Goal: Information Seeking & Learning: Learn about a topic

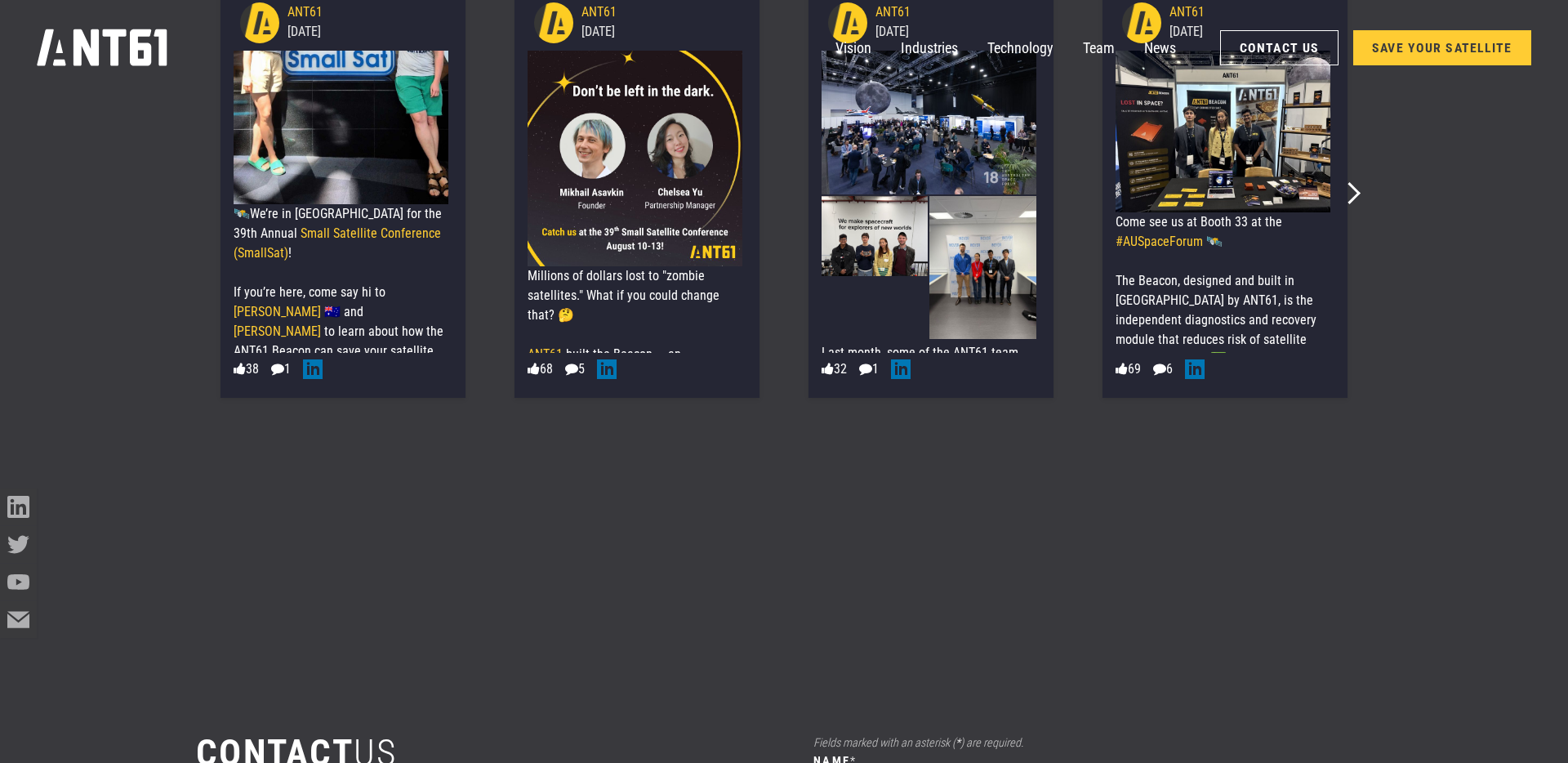
scroll to position [232, 0]
click at [242, 372] on icon at bounding box center [240, 368] width 12 height 13
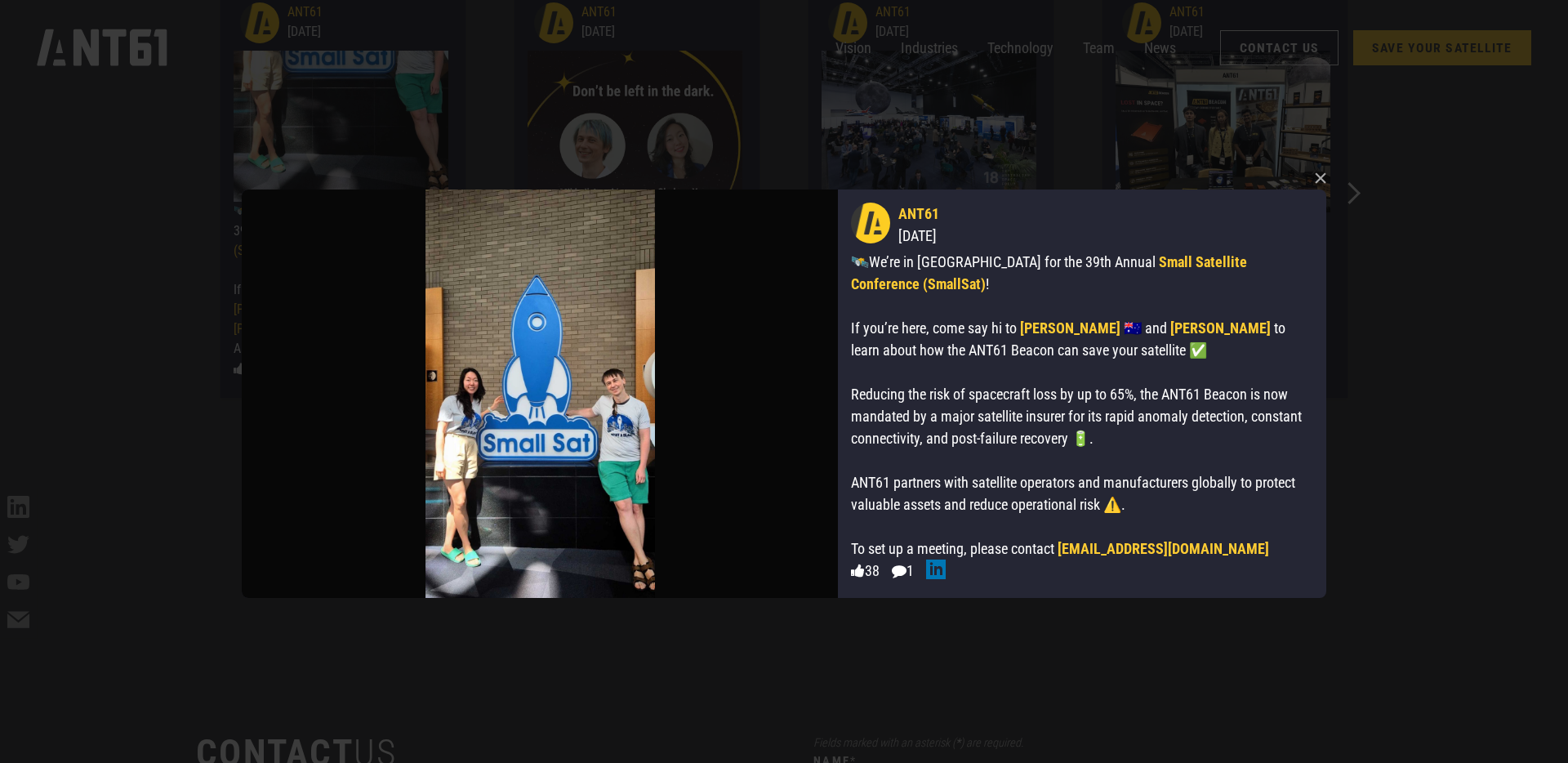
click at [861, 570] on icon at bounding box center [858, 570] width 13 height 14
click at [858, 569] on icon at bounding box center [858, 570] width 13 height 14
drag, startPoint x: 1166, startPoint y: 543, endPoint x: 1060, endPoint y: 546, distance: 106.0
click at [1060, 546] on div "🛰️We’re in Salt Lake City for the 39th Annual Small Satellite Conference (Small…" at bounding box center [1080, 460] width 458 height 419
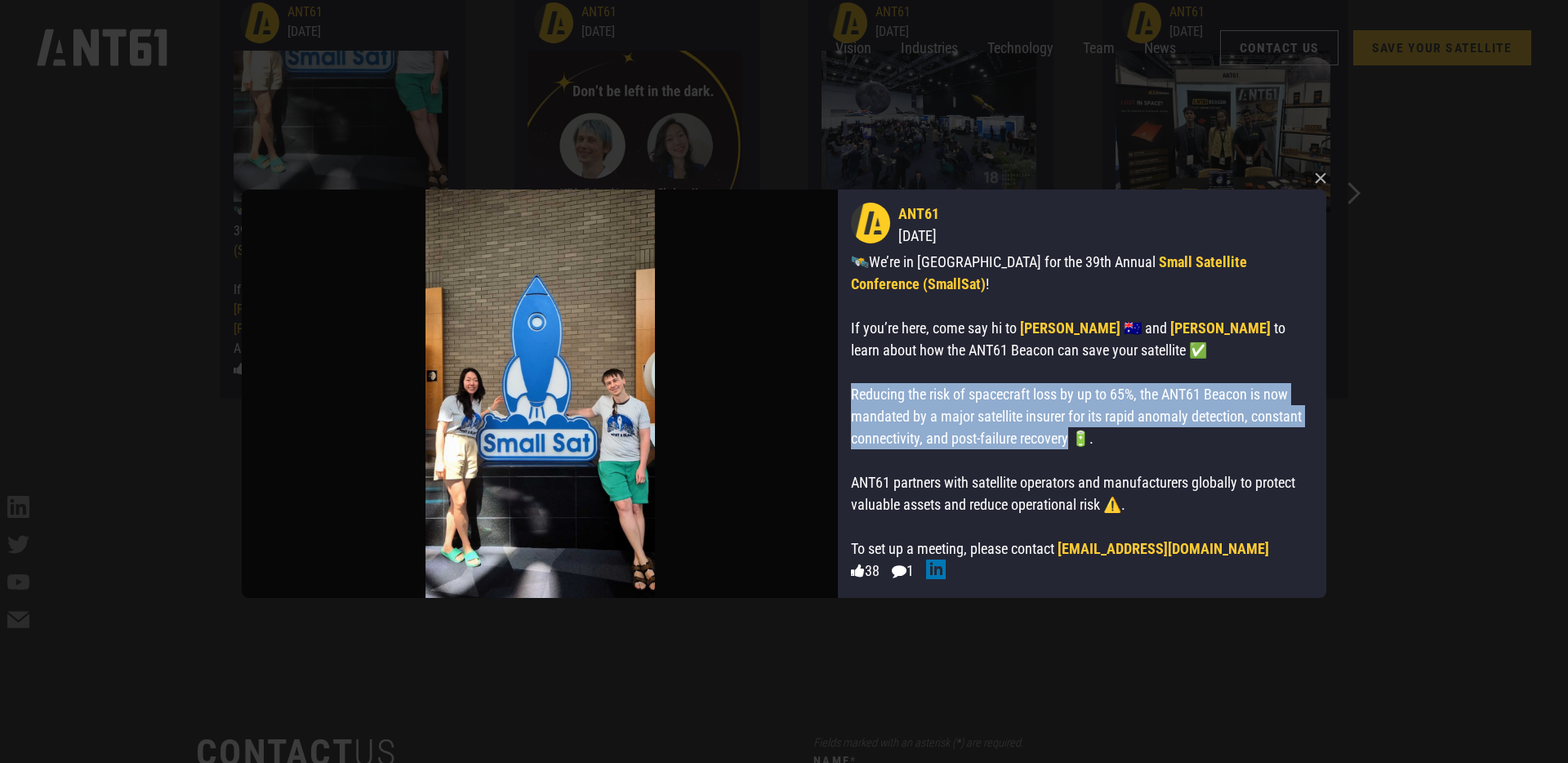
drag, startPoint x: 852, startPoint y: 392, endPoint x: 1070, endPoint y: 438, distance: 222.8
click at [1070, 438] on div "🛰️We’re in Salt Lake City for the 39th Annual Small Satellite Conference (Small…" at bounding box center [1080, 460] width 458 height 419
copy div "Reducing the risk of spacecraft loss by up to 65%, the ANT61 Beacon is now mand…"
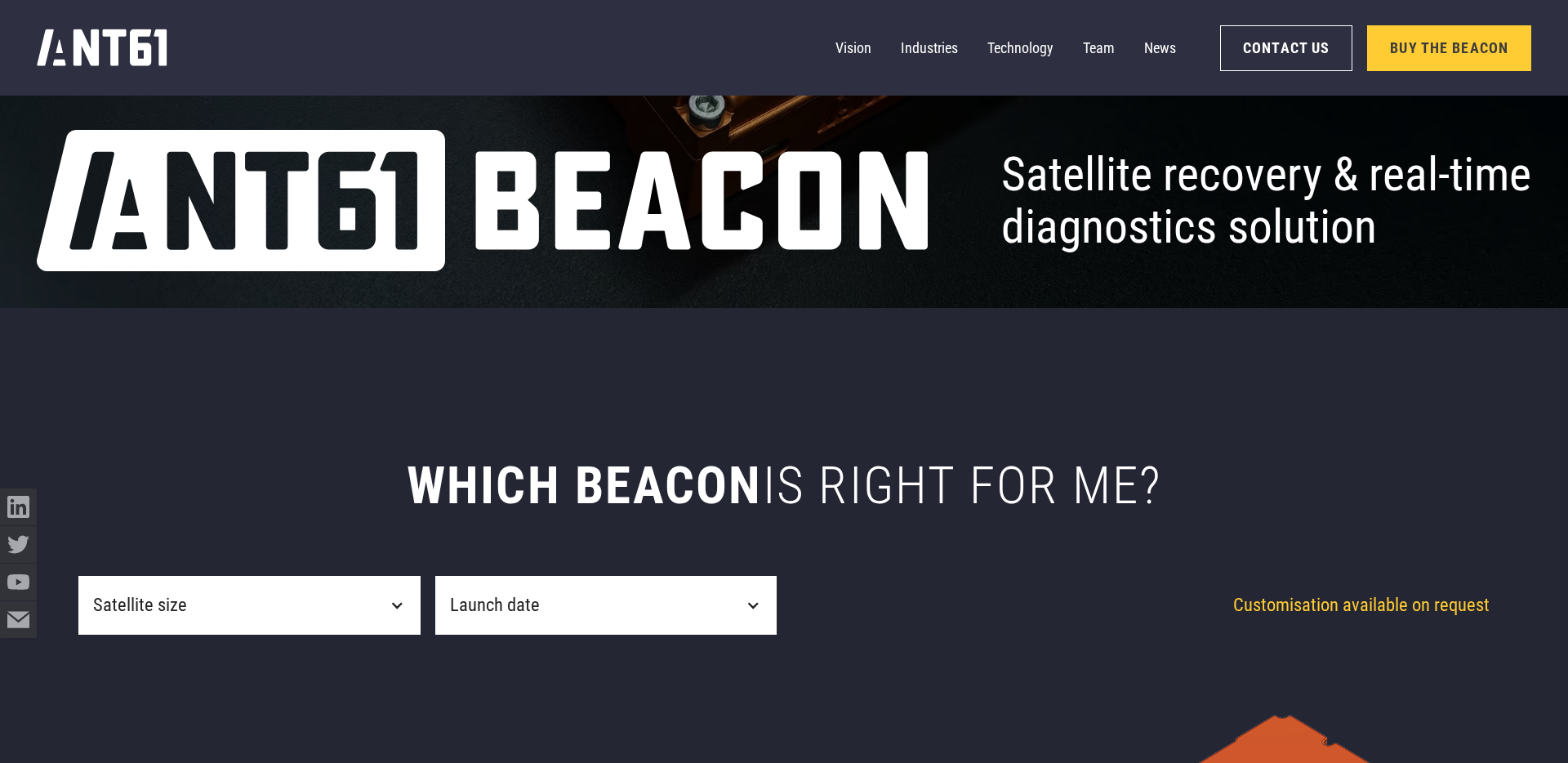
scroll to position [466, 0]
